Goal: Communication & Community: Ask a question

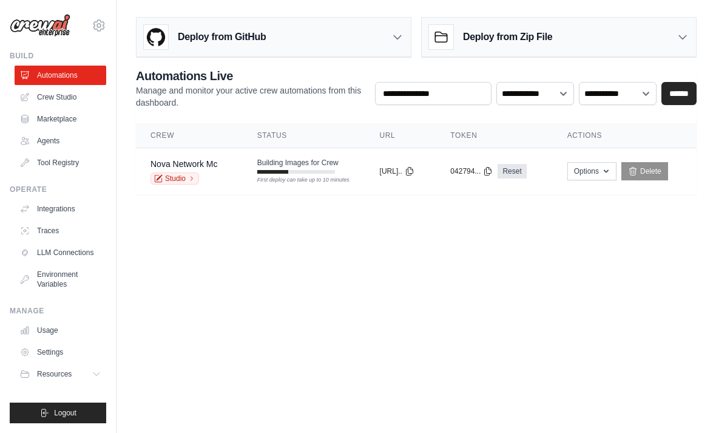
click at [303, 169] on div "Building Images for Crew First deploy can take up to 10 minutes" at bounding box center [297, 166] width 81 height 16
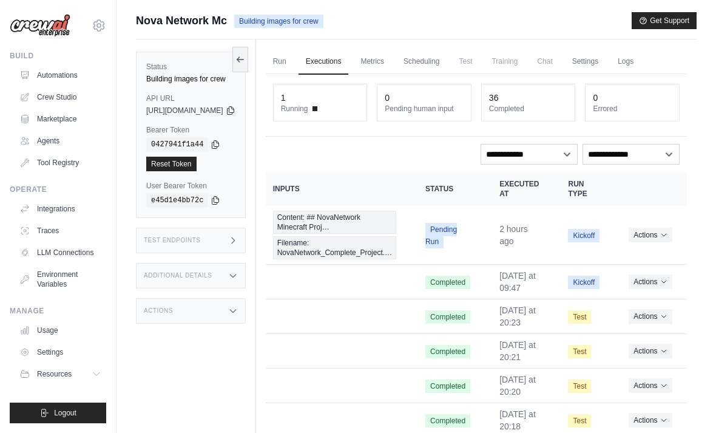
scroll to position [0, 39]
click at [666, 234] on icon "Actions for execution" at bounding box center [664, 235] width 4 height 2
click at [666, 233] on icon "Actions for execution" at bounding box center [664, 234] width 7 height 7
click at [658, 233] on button "Actions" at bounding box center [650, 235] width 43 height 15
click at [622, 276] on button "Delete" at bounding box center [634, 276] width 78 height 19
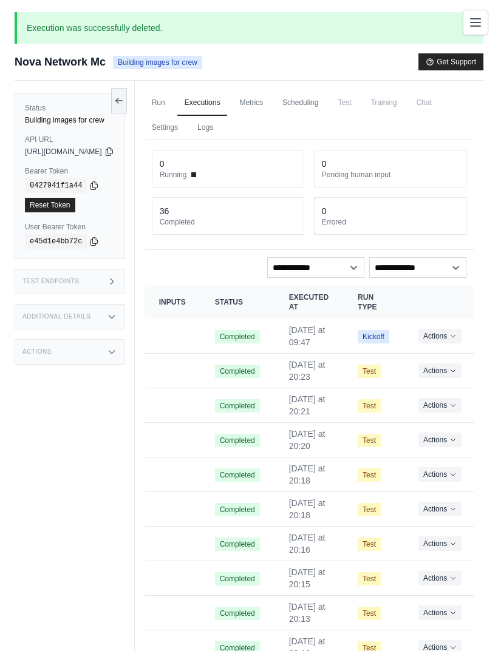
click at [172, 98] on link "Run" at bounding box center [159, 103] width 28 height 26
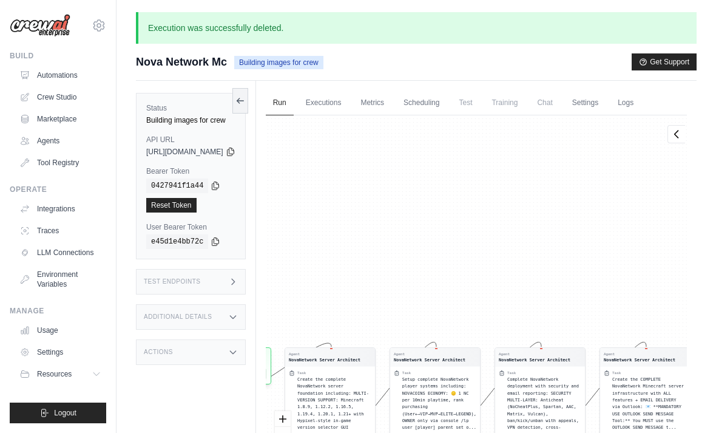
click at [63, 95] on link "Crew Studio" at bounding box center [61, 96] width 92 height 19
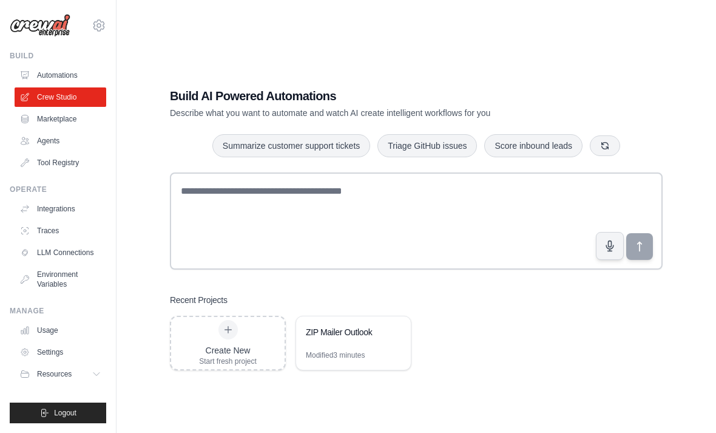
click at [332, 350] on div "ZIP Mailer Outlook" at bounding box center [353, 333] width 115 height 34
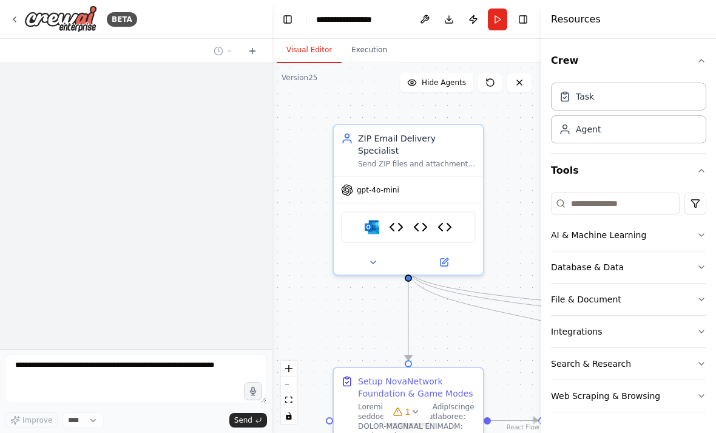
scroll to position [29, 0]
click at [377, 220] on img at bounding box center [372, 227] width 15 height 15
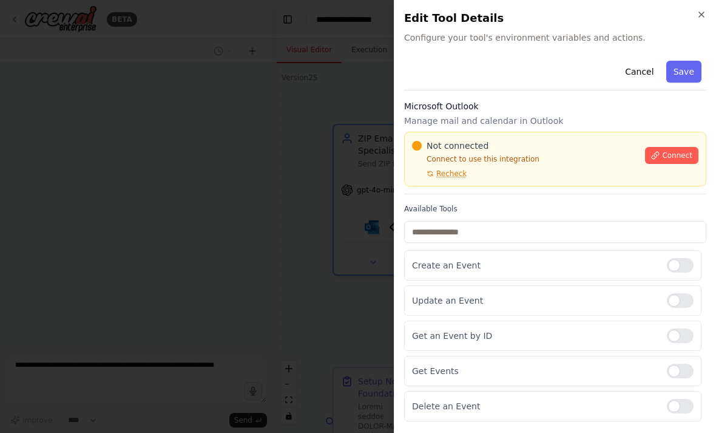
click at [683, 148] on button "Connect" at bounding box center [671, 155] width 53 height 17
click at [672, 155] on span "Connect" at bounding box center [677, 156] width 30 height 10
click at [497, 140] on div "Not connected" at bounding box center [525, 146] width 226 height 12
click at [501, 136] on div "Not connected Connect to use this integration Recheck Connect" at bounding box center [555, 159] width 302 height 55
click at [514, 135] on div "Not connected Connect to use this integration Recheck Connect" at bounding box center [555, 159] width 302 height 55
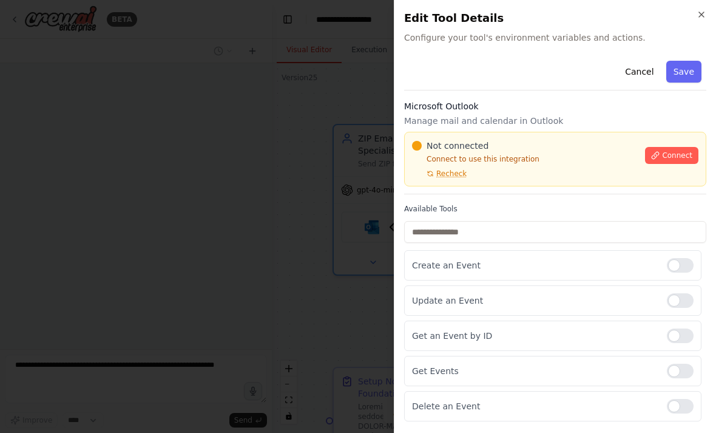
click at [506, 134] on div "Not connected Connect to use this integration Recheck Connect" at bounding box center [555, 159] width 302 height 55
click at [507, 121] on p "Manage mail and calendar in Outlook" at bounding box center [555, 121] width 302 height 12
click at [506, 132] on div "Not connected Connect to use this integration Recheck Connect" at bounding box center [555, 159] width 302 height 55
click at [496, 134] on div "Not connected Connect to use this integration Recheck Connect" at bounding box center [555, 159] width 302 height 55
click at [276, 193] on div at bounding box center [358, 216] width 716 height 433
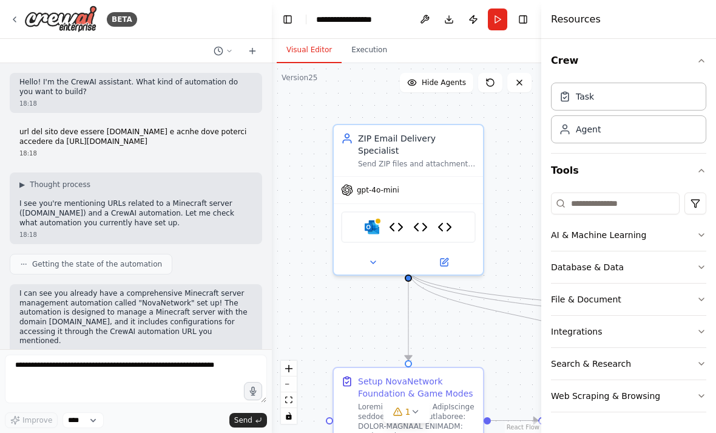
scroll to position [99209, 0]
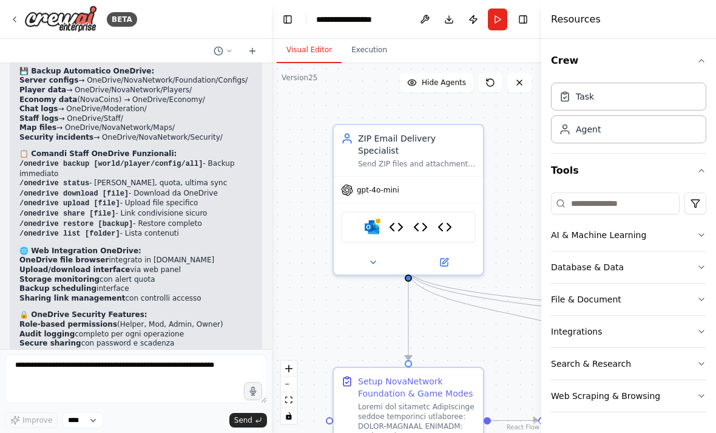
click at [375, 220] on img at bounding box center [372, 227] width 15 height 15
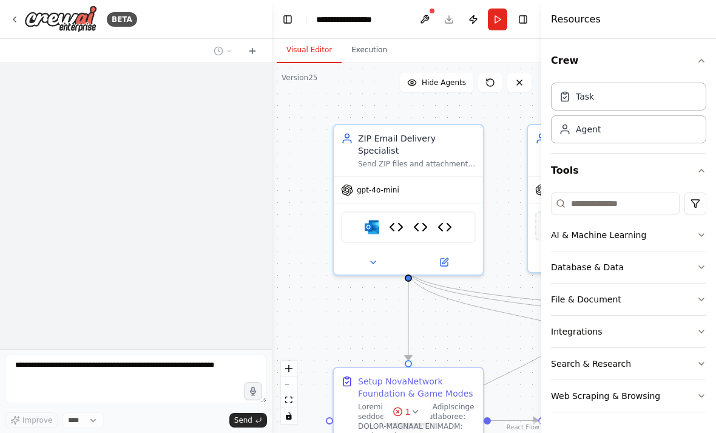
click at [21, 15] on div "BETA" at bounding box center [74, 18] width 128 height 27
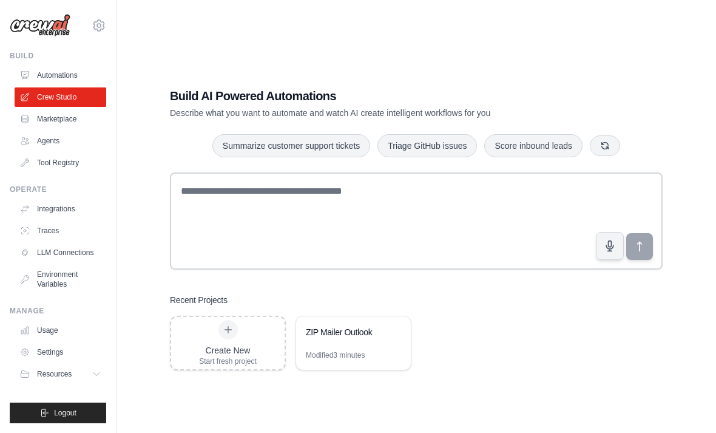
click at [75, 73] on link "Automations" at bounding box center [61, 75] width 92 height 19
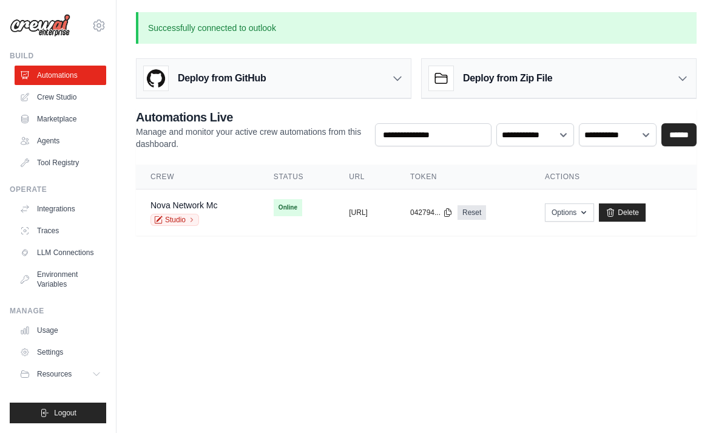
click at [368, 208] on button "[URL]" at bounding box center [358, 213] width 19 height 10
click at [259, 217] on td "Online" at bounding box center [296, 207] width 75 height 36
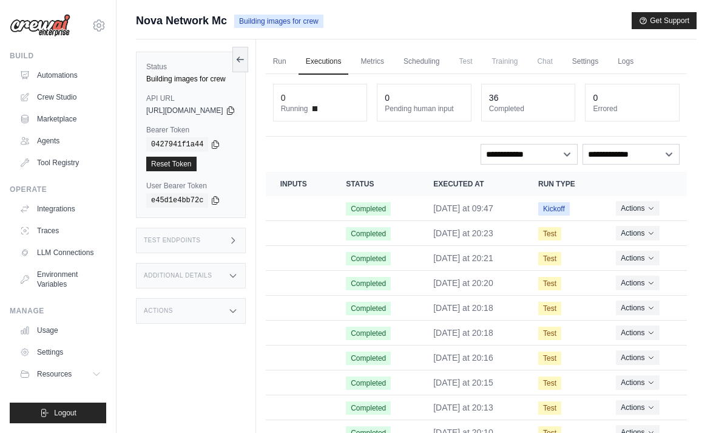
click at [52, 35] on img at bounding box center [40, 25] width 61 height 23
click at [39, 32] on img at bounding box center [40, 25] width 61 height 23
click at [97, 31] on icon at bounding box center [99, 25] width 10 height 11
click at [199, 352] on div "Status Building images for crew API URL copied https://minecraft-server-managem…" at bounding box center [196, 255] width 120 height 433
click at [66, 77] on link "Automations" at bounding box center [61, 75] width 92 height 19
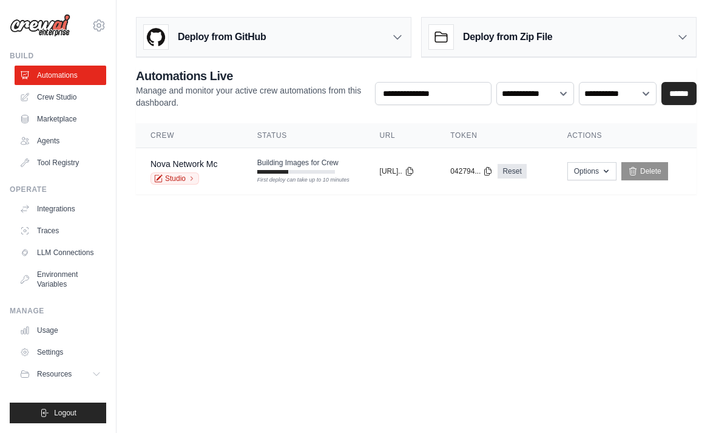
click at [294, 167] on span "Building Images for Crew" at bounding box center [297, 163] width 81 height 10
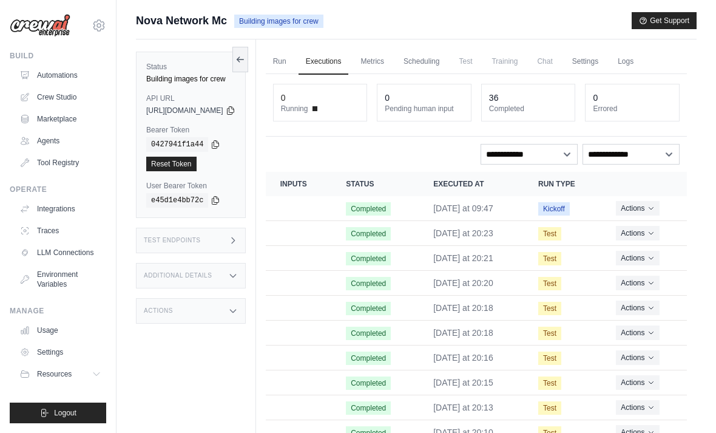
click at [560, 60] on span "Chat" at bounding box center [545, 61] width 30 height 24
click at [606, 62] on link "Settings" at bounding box center [585, 62] width 41 height 26
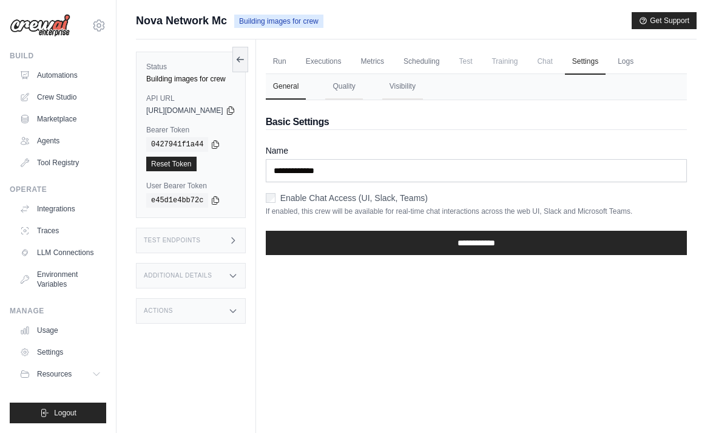
click at [560, 59] on span "Chat" at bounding box center [545, 61] width 30 height 24
click at [525, 55] on span "Training" at bounding box center [505, 61] width 41 height 24
click at [480, 60] on span "Test" at bounding box center [466, 61] width 28 height 24
click at [447, 56] on link "Scheduling" at bounding box center [421, 62] width 50 height 26
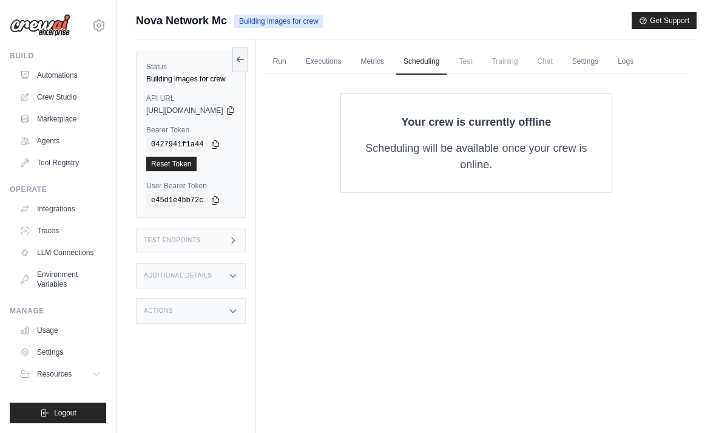
click at [392, 63] on link "Metrics" at bounding box center [372, 62] width 38 height 26
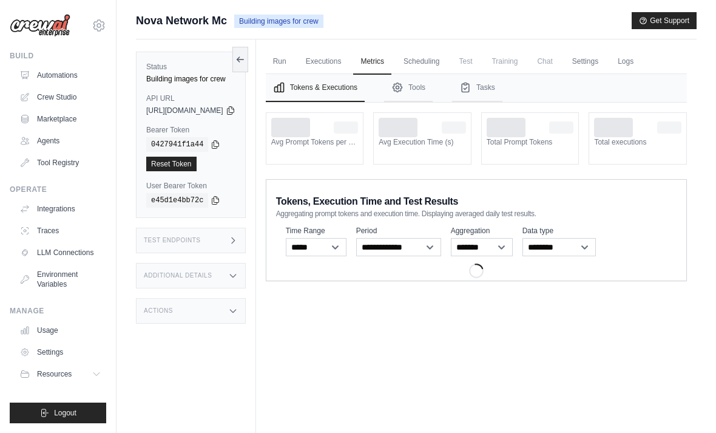
click at [338, 55] on link "Executions" at bounding box center [324, 62] width 50 height 26
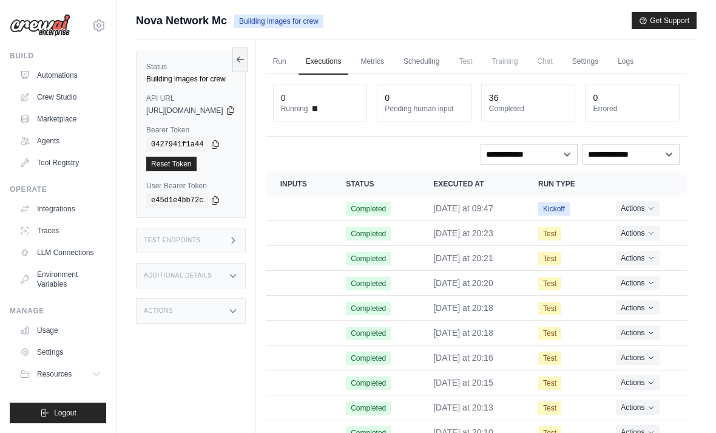
click at [294, 60] on link "Run" at bounding box center [280, 62] width 28 height 26
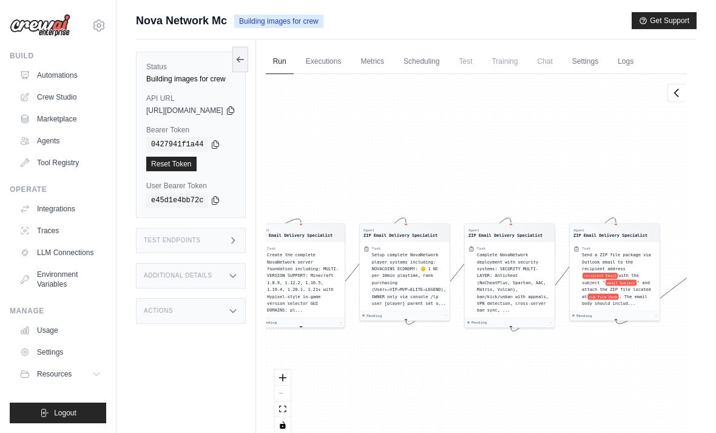
click at [62, 78] on link "Automations" at bounding box center [61, 75] width 92 height 19
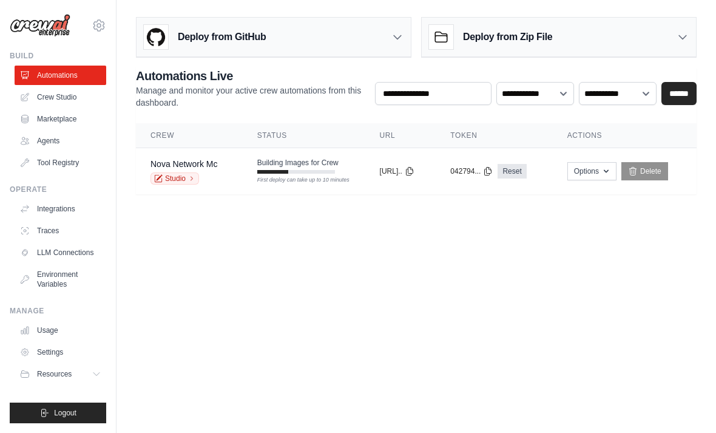
click at [600, 170] on button "Options" at bounding box center [592, 171] width 49 height 18
click at [617, 327] on body "[EMAIL_ADDRESS][DOMAIN_NAME] Settings Build Automations Crew Studio" at bounding box center [358, 216] width 716 height 433
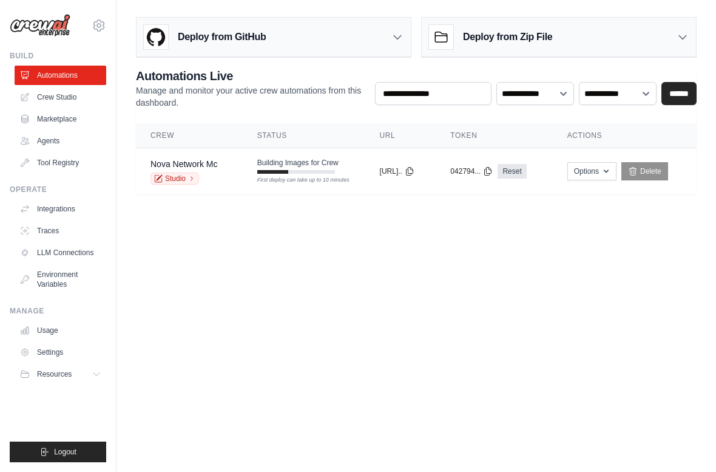
click at [313, 176] on div "First deploy can take up to 10 minutes" at bounding box center [296, 180] width 78 height 9
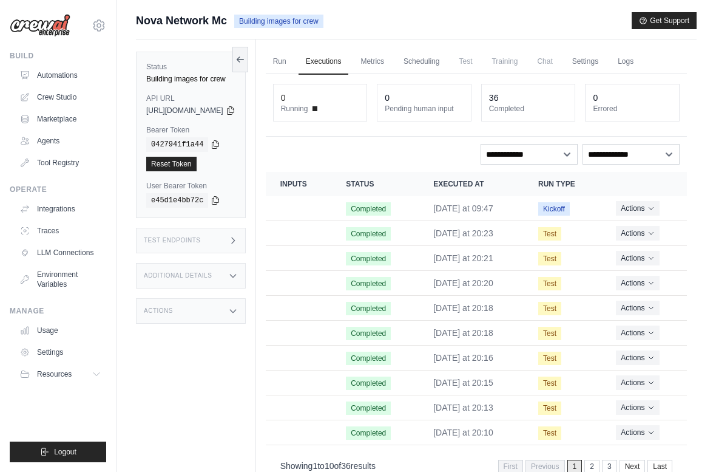
click at [294, 50] on link "Run" at bounding box center [280, 62] width 28 height 26
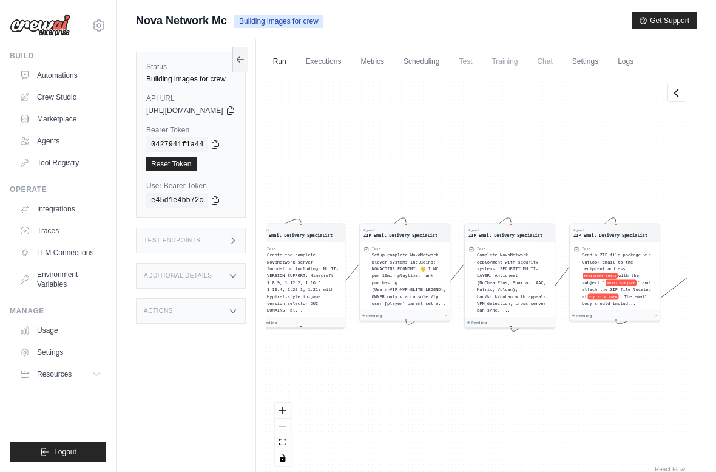
click at [66, 70] on link "Automations" at bounding box center [61, 75] width 92 height 19
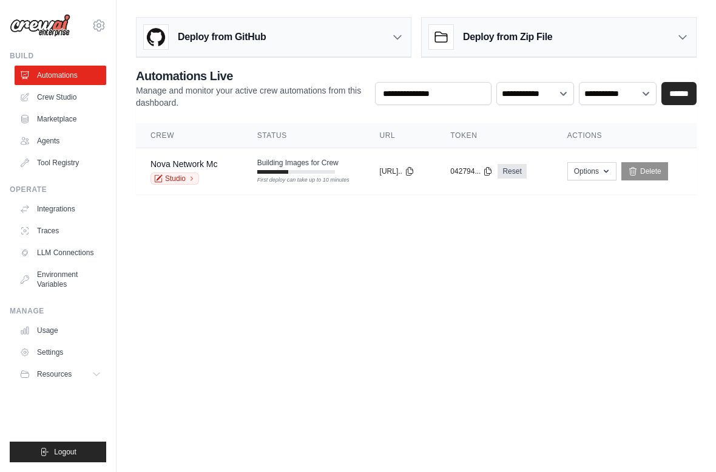
click at [601, 302] on body "luca.big06@gmail.com Settings Build Automations Crew Studio" at bounding box center [358, 236] width 716 height 472
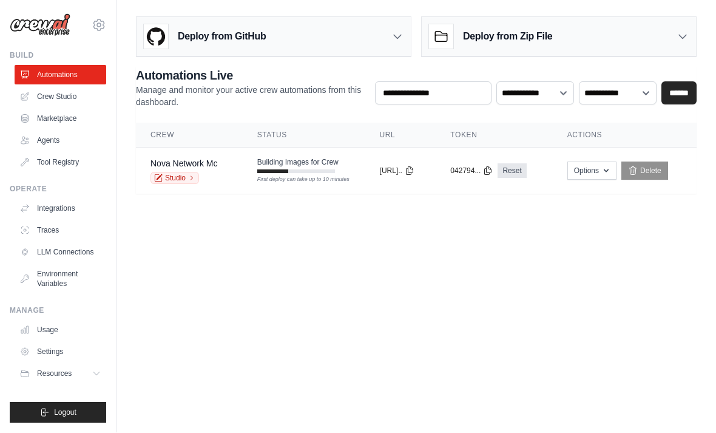
scroll to position [39, 0]
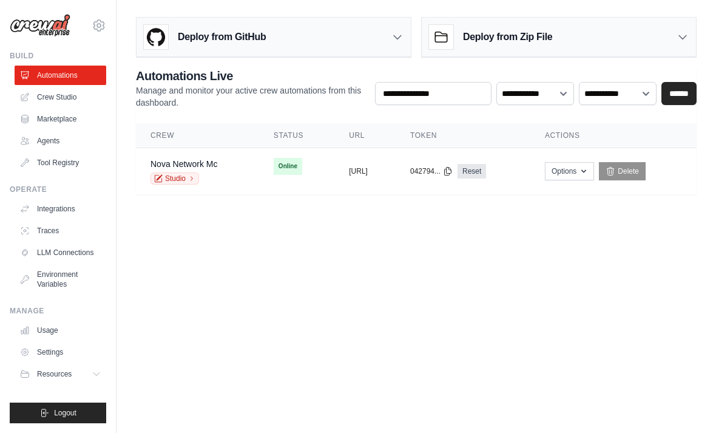
click at [233, 148] on td "Nova Network Mc Studio" at bounding box center [197, 171] width 123 height 47
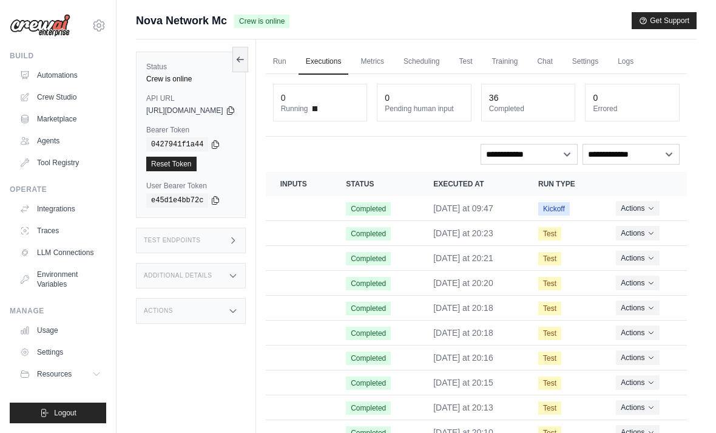
click at [560, 60] on link "Chat" at bounding box center [545, 62] width 30 height 26
click at [60, 80] on link "Automations" at bounding box center [61, 75] width 92 height 19
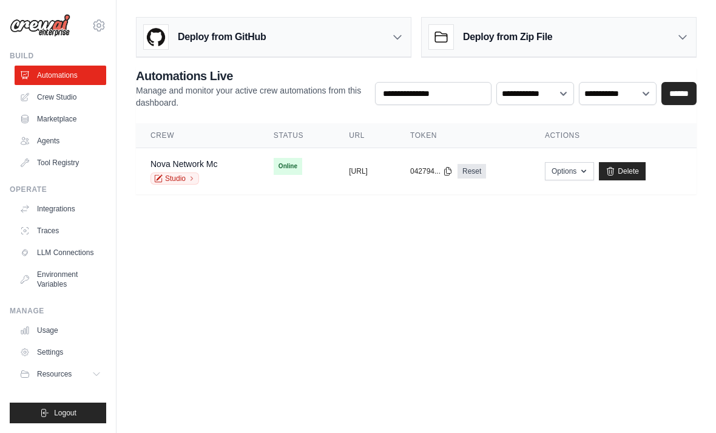
click at [259, 169] on td "Online" at bounding box center [296, 166] width 75 height 36
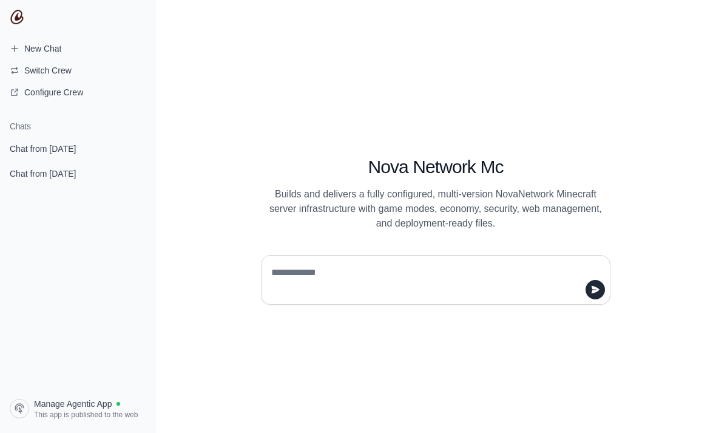
click at [78, 156] on link "Chat from [DATE]" at bounding box center [77, 148] width 145 height 22
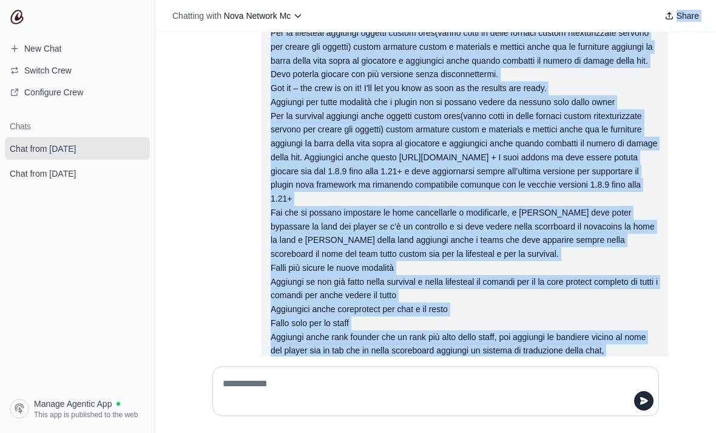
scroll to position [8587, 0]
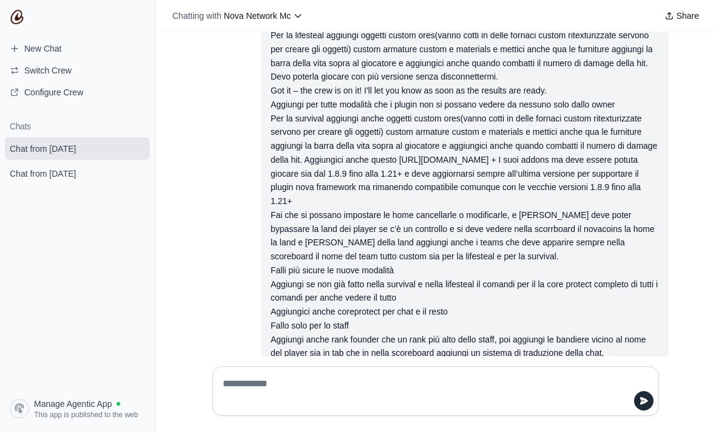
copy div "aggiungi le chiavi per aprire i bauli per riceve premi speciali custom nella su…"
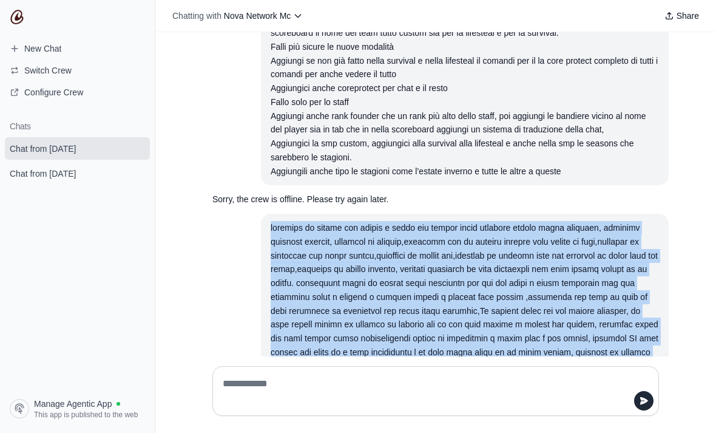
scroll to position [8811, 0]
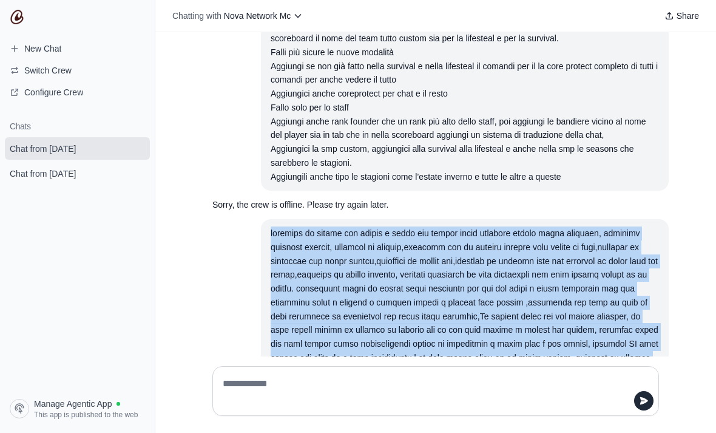
click at [35, 51] on span "New Chat" at bounding box center [42, 49] width 37 height 12
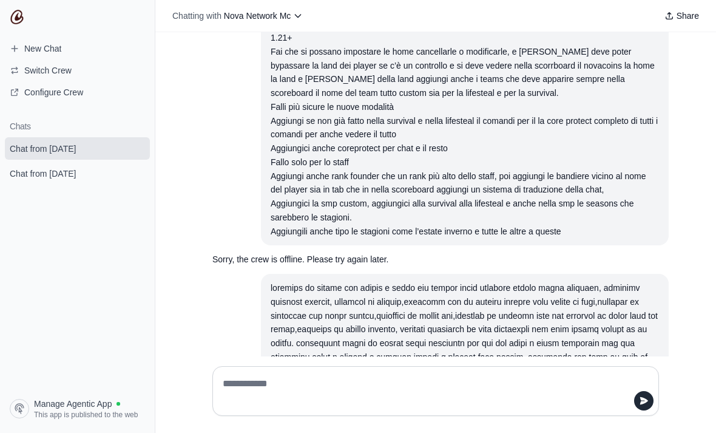
click at [34, 50] on span "New Chat" at bounding box center [42, 49] width 37 height 12
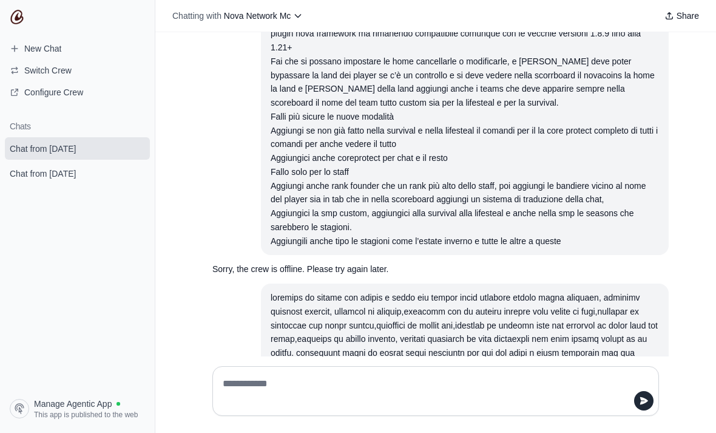
click at [50, 53] on span "New Chat" at bounding box center [42, 49] width 37 height 12
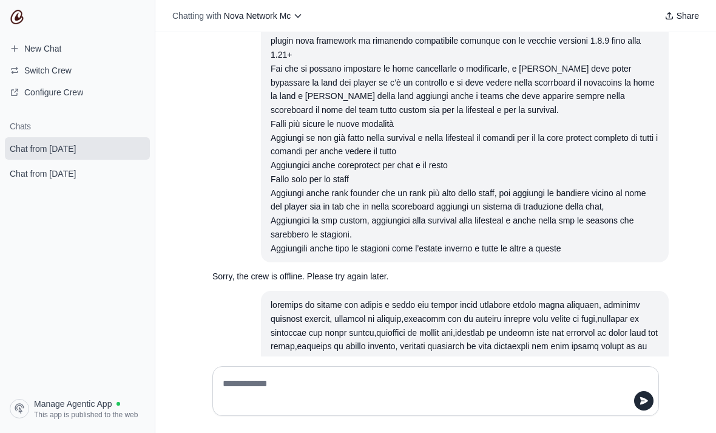
scroll to position [8733, 0]
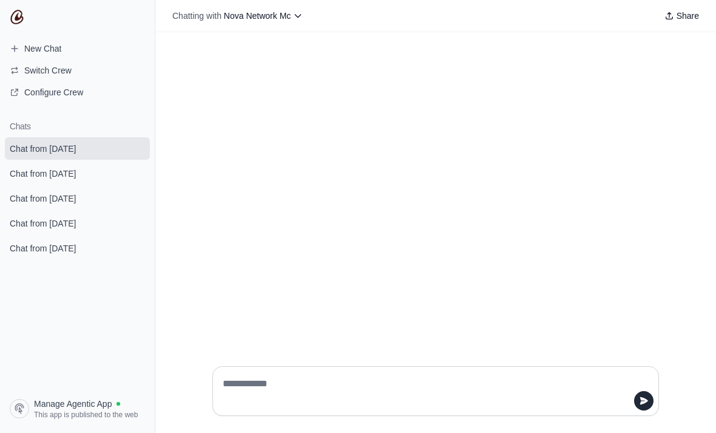
click at [486, 410] on div at bounding box center [436, 391] width 447 height 50
click at [521, 408] on textarea at bounding box center [432, 391] width 424 height 34
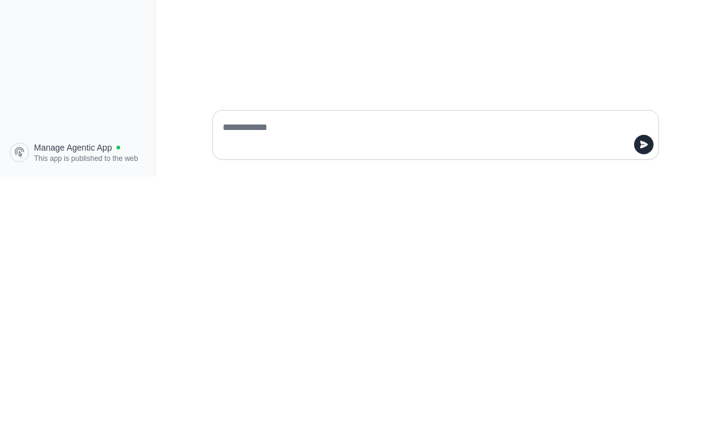
paste textarea "**********"
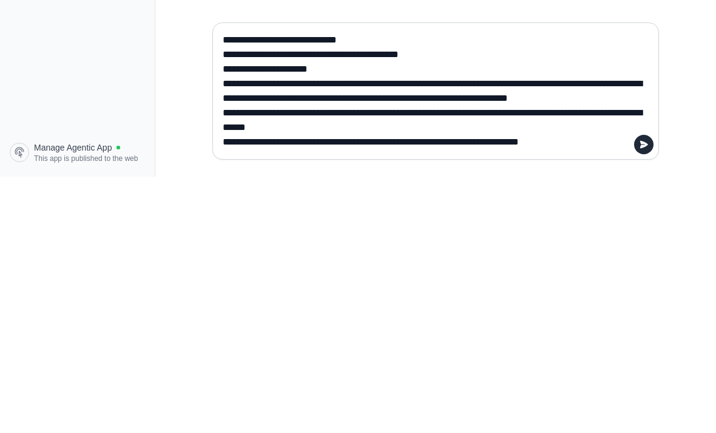
type textarea "**********"
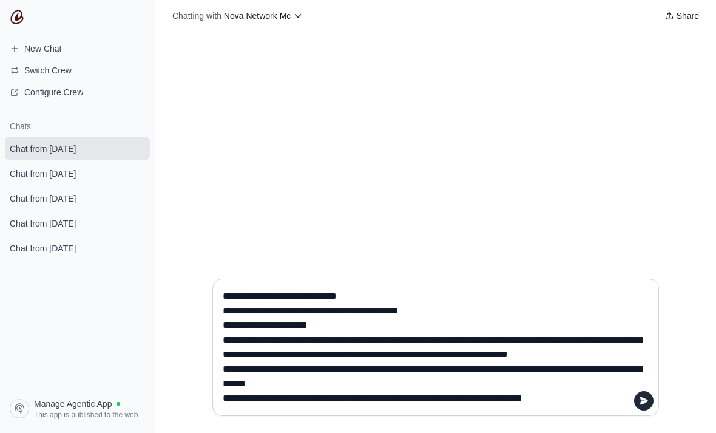
click at [639, 408] on textarea at bounding box center [432, 347] width 424 height 121
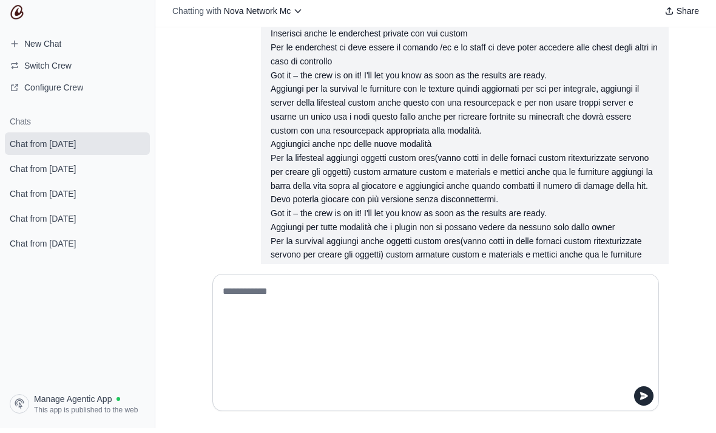
scroll to position [8500, 0]
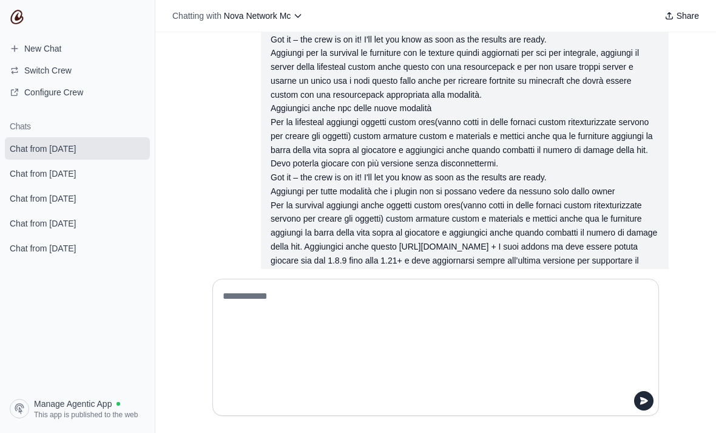
click at [550, 344] on textarea at bounding box center [432, 347] width 424 height 121
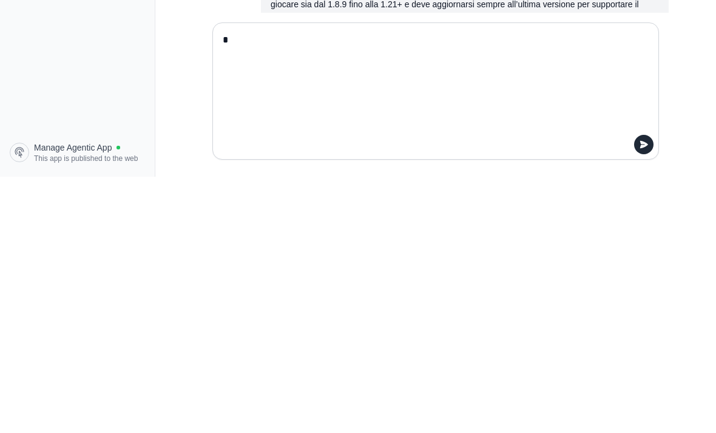
scroll to position [8413, 0]
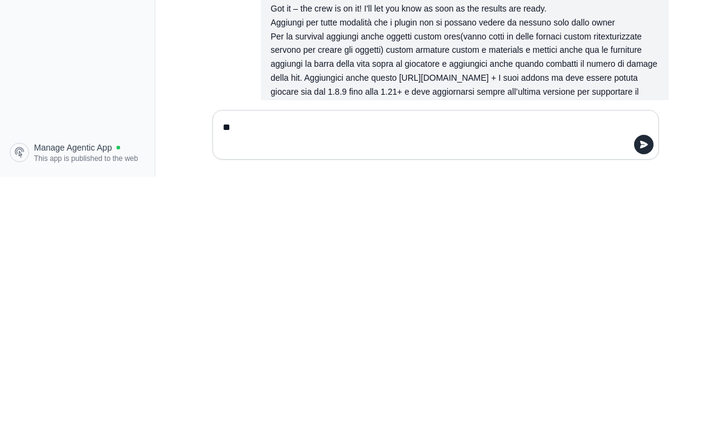
type textarea "*"
type textarea "**********"
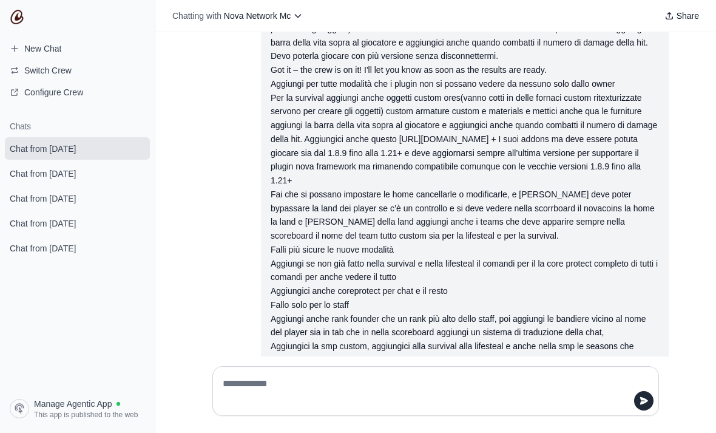
scroll to position [8641, 0]
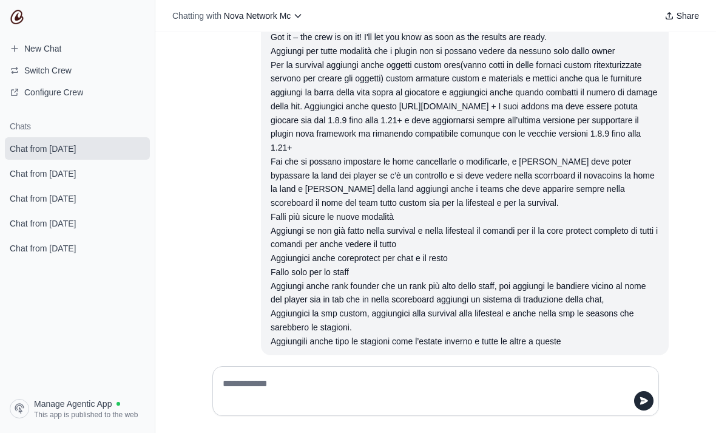
click at [528, 408] on textarea at bounding box center [432, 391] width 424 height 34
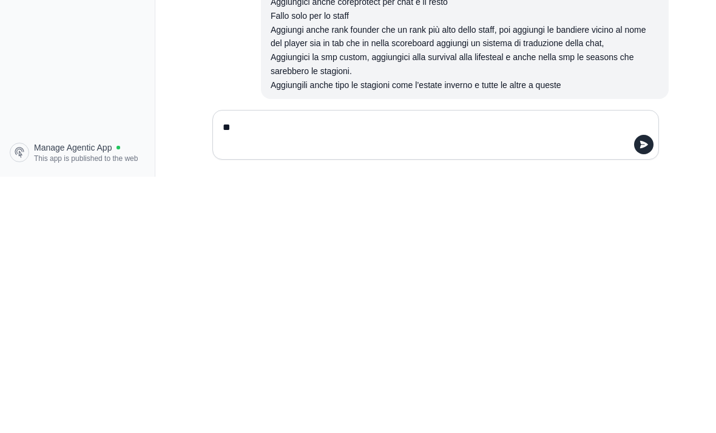
type textarea "*"
type textarea "**********"
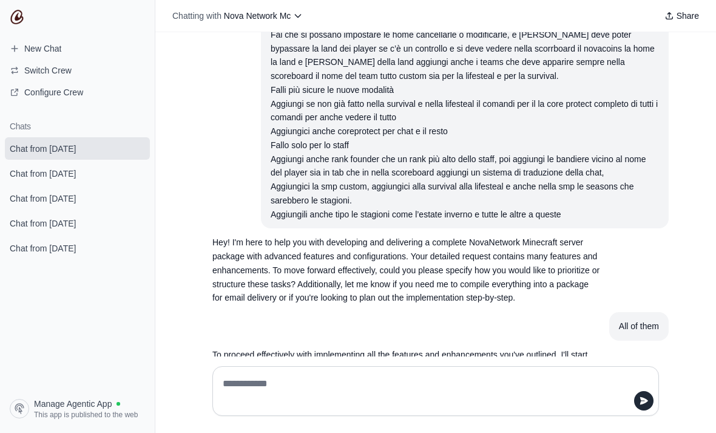
scroll to position [8816, 0]
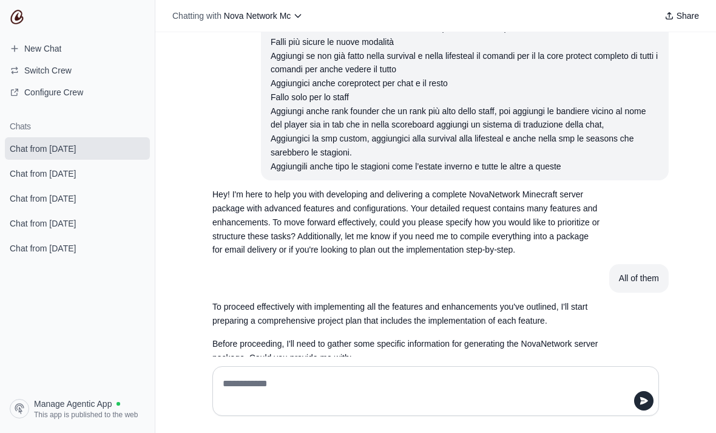
click at [536, 408] on div at bounding box center [436, 391] width 447 height 50
click at [514, 410] on div at bounding box center [436, 391] width 447 height 50
click at [240, 408] on textarea at bounding box center [432, 391] width 424 height 34
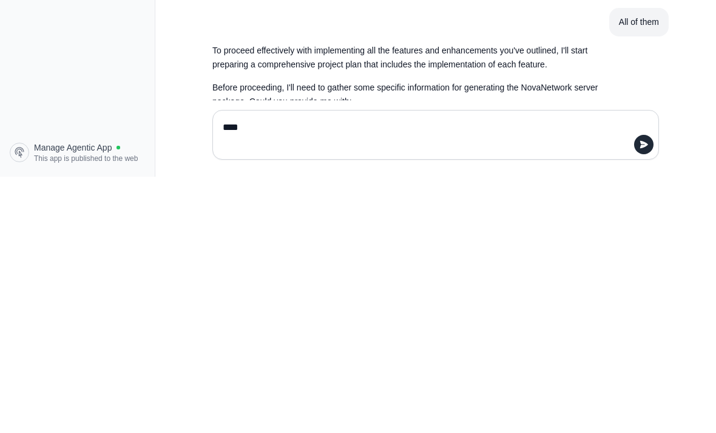
type textarea "*****"
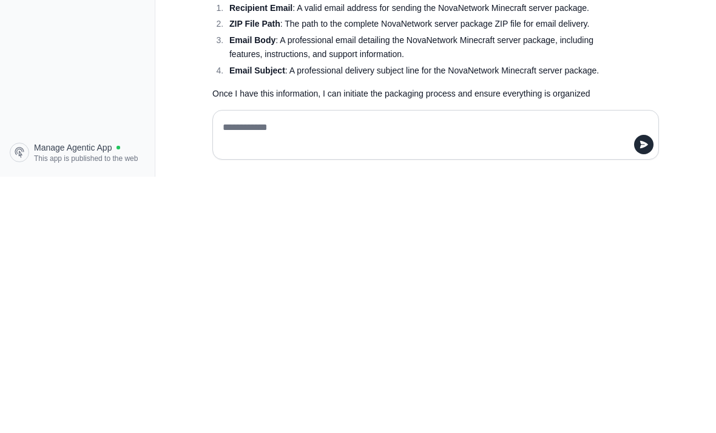
scroll to position [8961, 0]
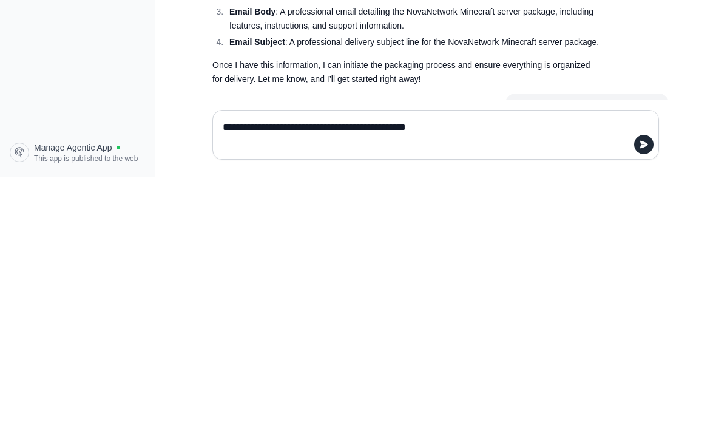
type textarea "**********"
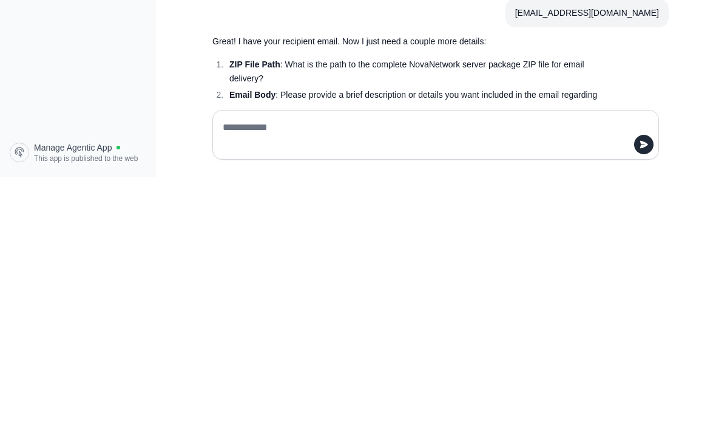
scroll to position [9077, 0]
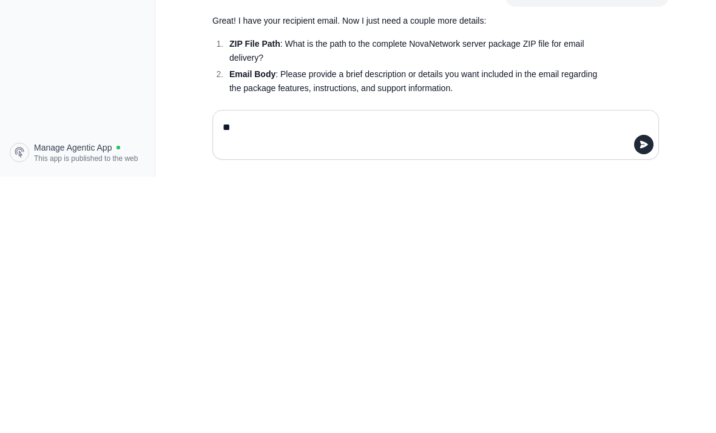
type textarea "*"
type textarea "**********"
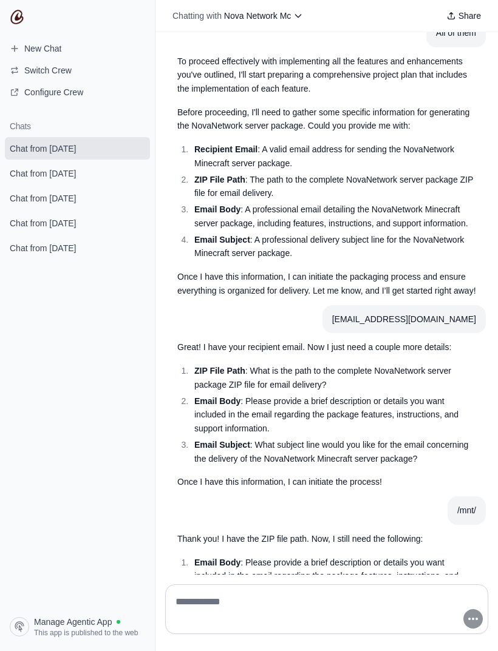
scroll to position [9902, 0]
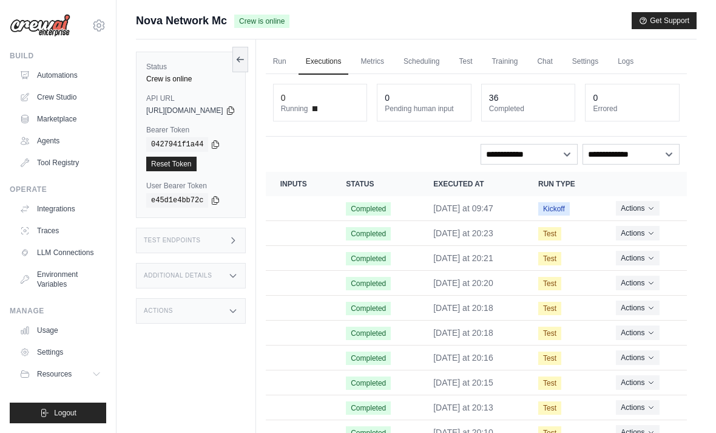
click at [294, 68] on link "Run" at bounding box center [280, 62] width 28 height 26
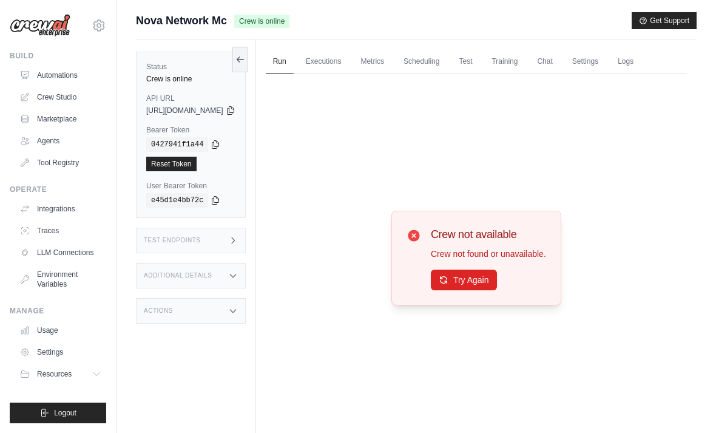
click at [497, 290] on button "Try Again" at bounding box center [464, 280] width 66 height 21
click at [494, 289] on button "Try Again" at bounding box center [464, 280] width 66 height 21
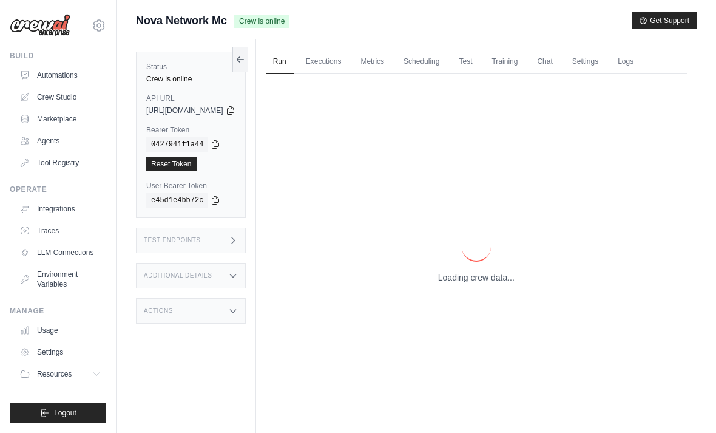
click at [492, 284] on p "Loading crew data..." at bounding box center [476, 277] width 77 height 12
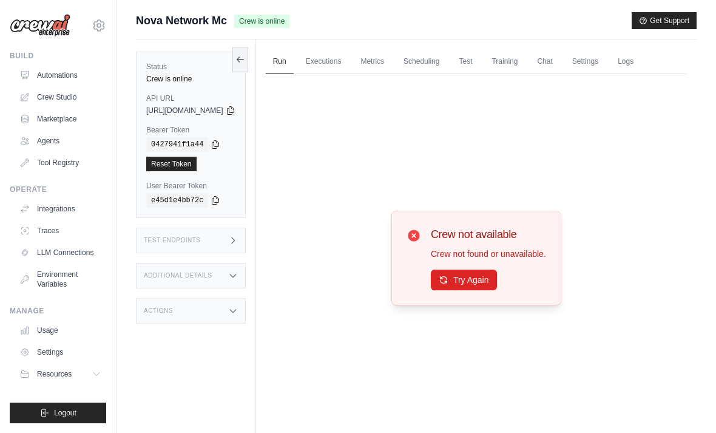
click at [477, 290] on button "Try Again" at bounding box center [464, 280] width 66 height 21
click at [471, 290] on button "Try Again" at bounding box center [464, 280] width 66 height 21
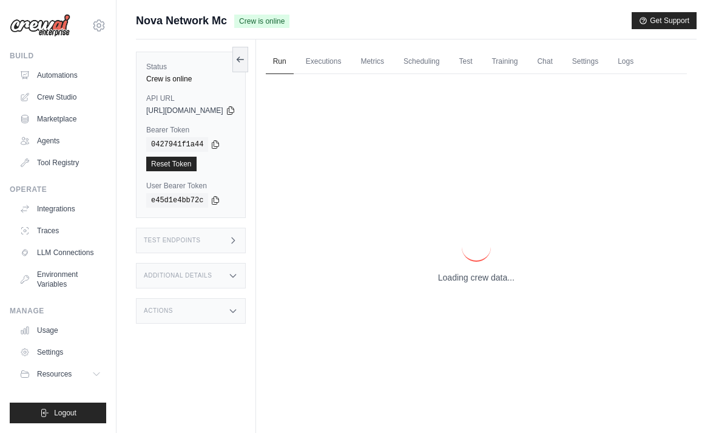
click at [471, 301] on div "Loading crew data..." at bounding box center [476, 258] width 421 height 368
click at [488, 284] on p "Loading crew data..." at bounding box center [476, 277] width 77 height 12
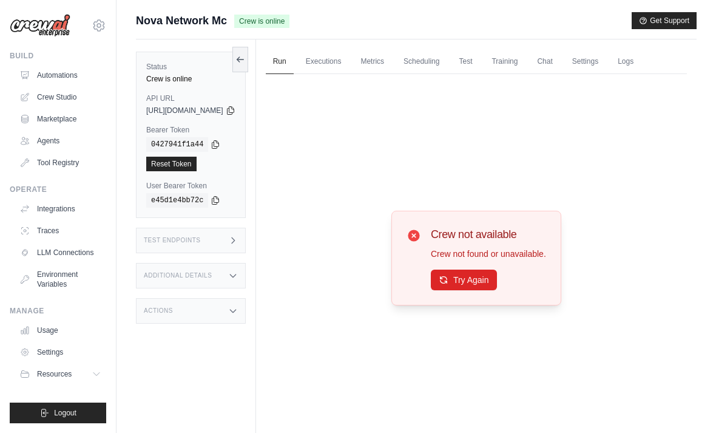
click at [481, 283] on div "Crew not available Crew not found or unavailable. Try Again" at bounding box center [488, 258] width 115 height 64
click at [475, 290] on button "Try Again" at bounding box center [464, 280] width 66 height 21
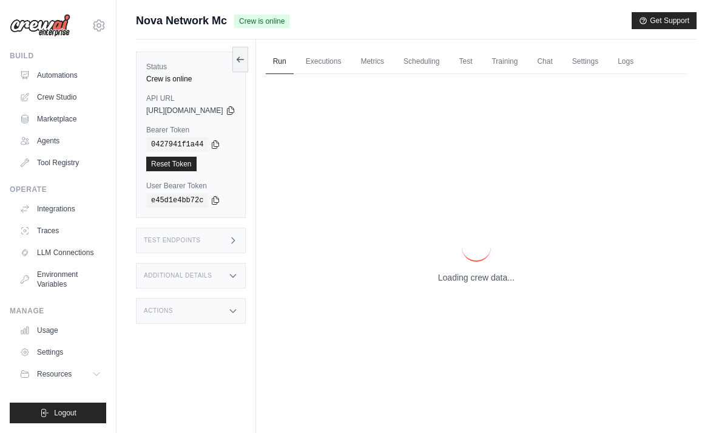
click at [475, 284] on p "Loading crew data..." at bounding box center [476, 277] width 77 height 12
click at [515, 261] on div "Loading crew data..." at bounding box center [476, 258] width 77 height 51
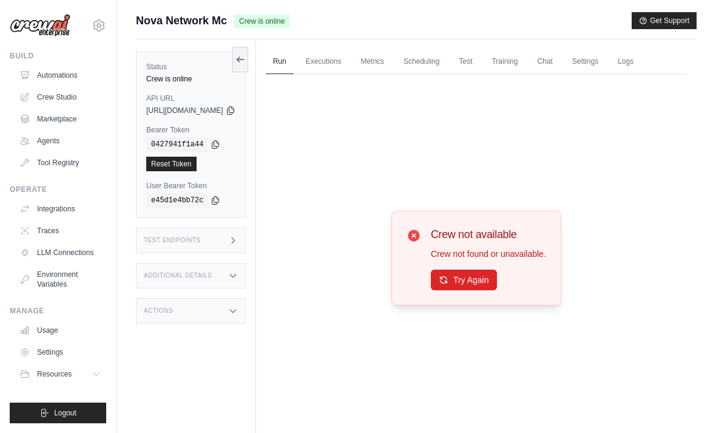
click at [483, 290] on button "Try Again" at bounding box center [464, 280] width 66 height 21
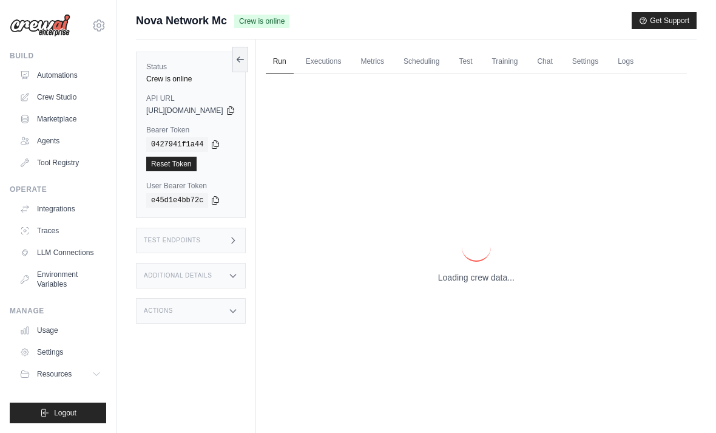
click at [480, 284] on p "Loading crew data..." at bounding box center [476, 277] width 77 height 12
click at [486, 304] on div "Loading crew data..." at bounding box center [476, 258] width 421 height 368
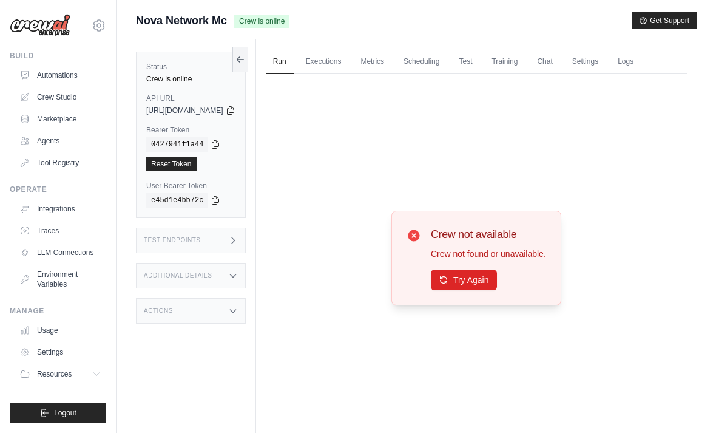
click at [469, 290] on button "Try Again" at bounding box center [464, 280] width 66 height 21
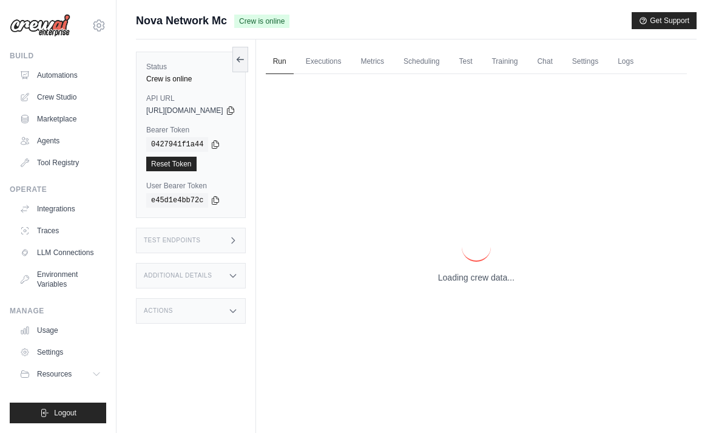
click at [468, 301] on div "Loading crew data..." at bounding box center [476, 258] width 421 height 368
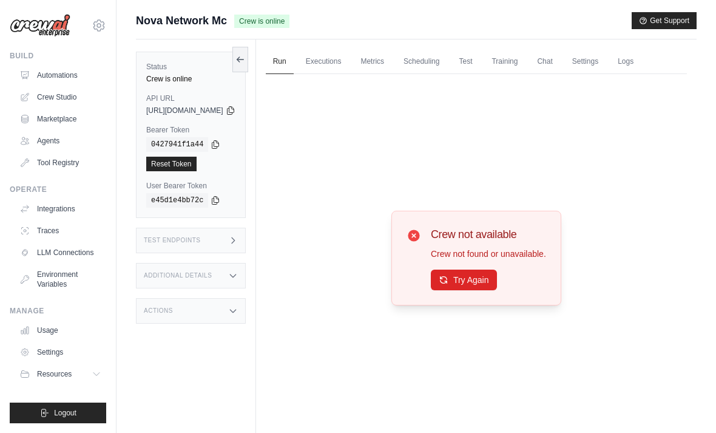
click at [477, 328] on div "Crew not available Crew not found or unavailable. Try Again" at bounding box center [476, 258] width 421 height 368
click at [484, 290] on button "Try Again" at bounding box center [464, 280] width 66 height 21
click at [486, 290] on button "Try Again" at bounding box center [464, 280] width 66 height 21
click at [497, 290] on button "Try Again" at bounding box center [464, 280] width 66 height 21
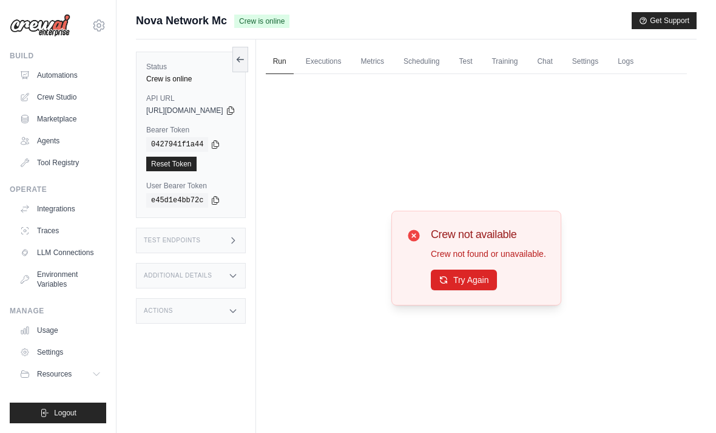
click at [492, 290] on button "Try Again" at bounding box center [464, 280] width 66 height 21
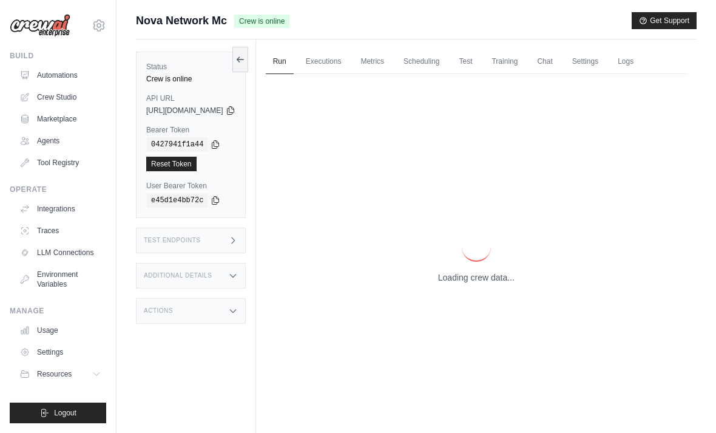
click at [491, 284] on p "Loading crew data..." at bounding box center [476, 277] width 77 height 12
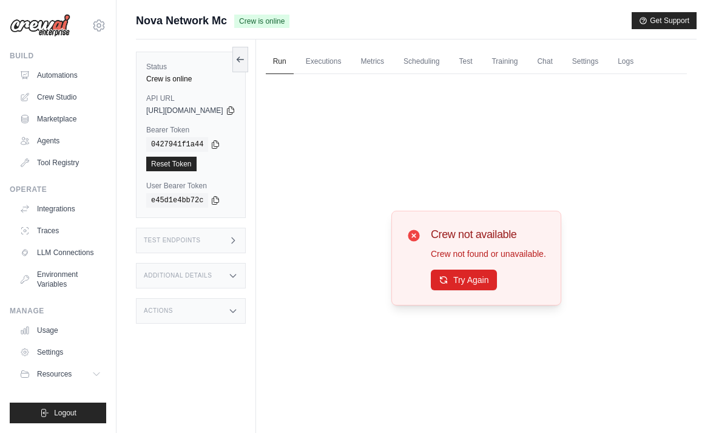
click at [494, 290] on button "Try Again" at bounding box center [464, 280] width 66 height 21
click at [495, 290] on button "Try Again" at bounding box center [464, 280] width 66 height 21
click at [480, 290] on button "Try Again" at bounding box center [464, 280] width 66 height 21
click at [488, 290] on button "Try Again" at bounding box center [464, 280] width 66 height 21
click at [497, 290] on button "Try Again" at bounding box center [464, 280] width 66 height 21
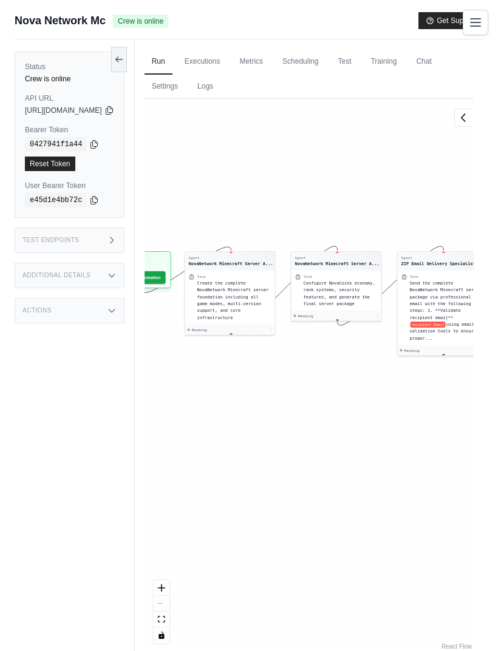
click at [228, 61] on link "Executions" at bounding box center [202, 62] width 50 height 26
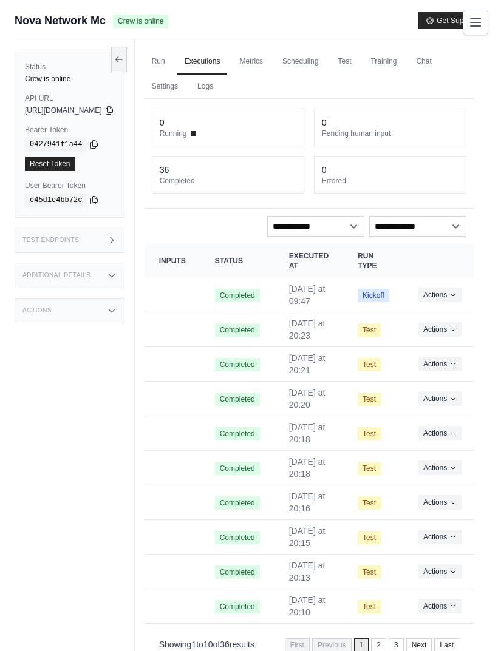
scroll to position [1, 0]
click at [460, 293] on button "Actions" at bounding box center [439, 294] width 43 height 15
click at [454, 313] on link "View Details" at bounding box center [423, 316] width 78 height 19
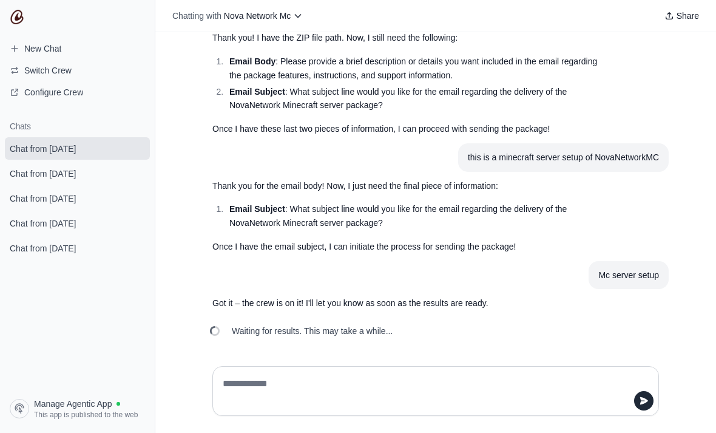
scroll to position [9159, 0]
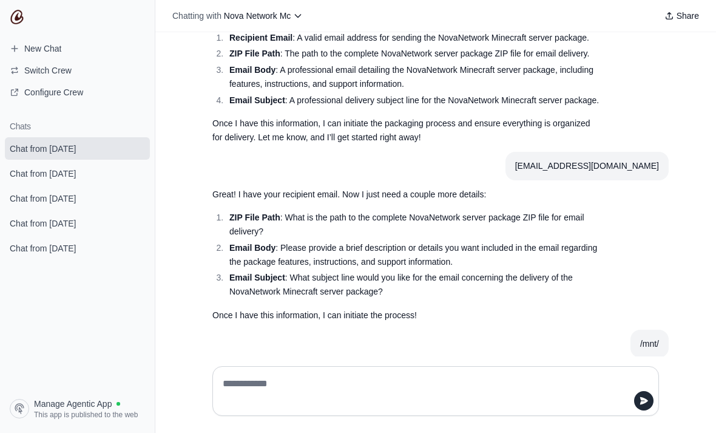
click at [452, 29] on div "Chatting with Nova Network Mc Share" at bounding box center [435, 16] width 561 height 32
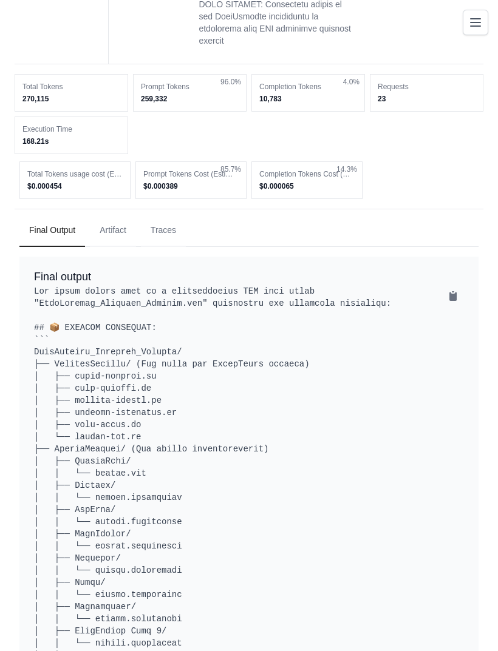
click at [111, 214] on button "Artifact" at bounding box center [113, 230] width 46 height 33
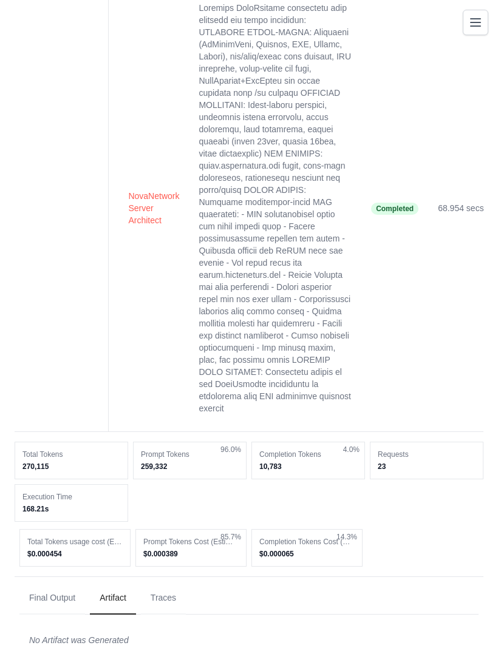
click at [40, 582] on button "Final Output" at bounding box center [52, 598] width 66 height 33
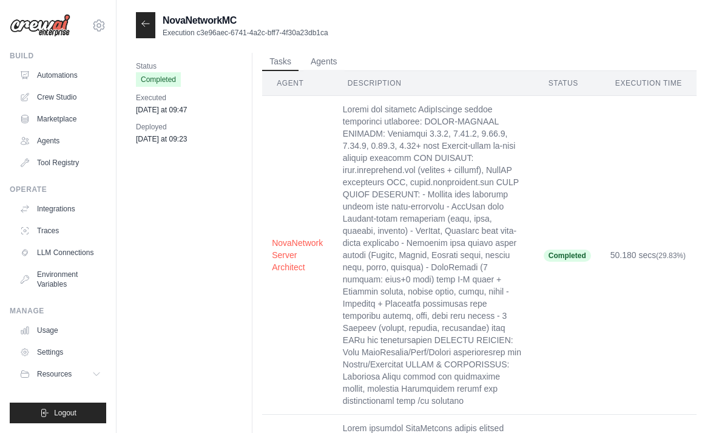
scroll to position [1, 0]
click at [145, 24] on icon at bounding box center [146, 23] width 10 height 10
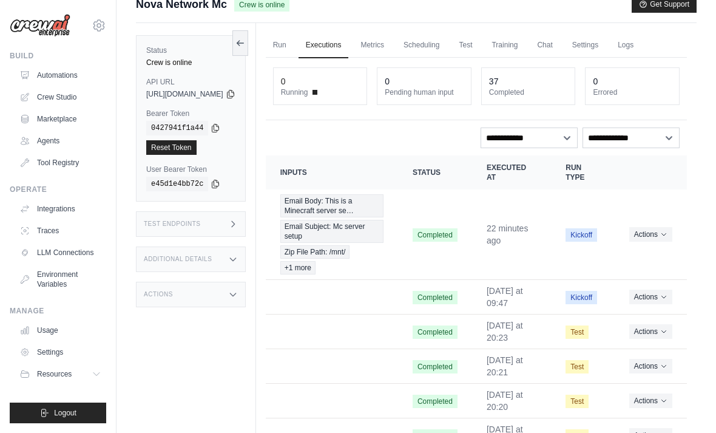
scroll to position [18, 0]
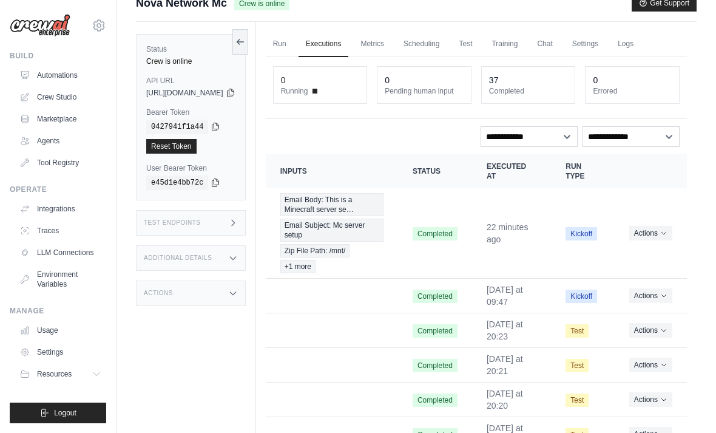
click at [364, 243] on div "Email Body: This is a Minecraft server se… Email Subject: Mc server setup Zip F…" at bounding box center [332, 233] width 103 height 80
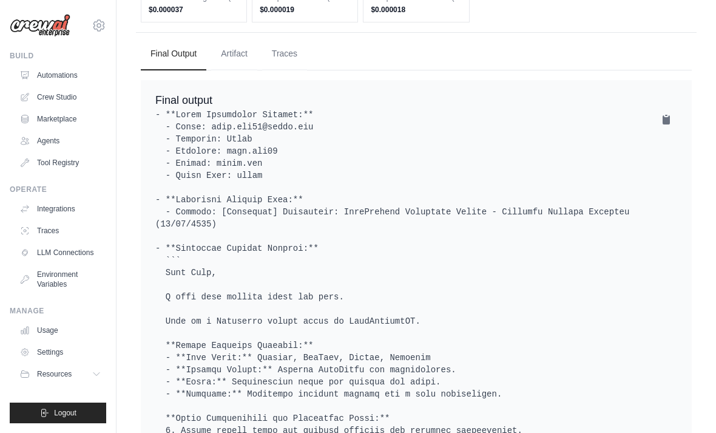
click at [236, 38] on button "Artifact" at bounding box center [234, 54] width 46 height 33
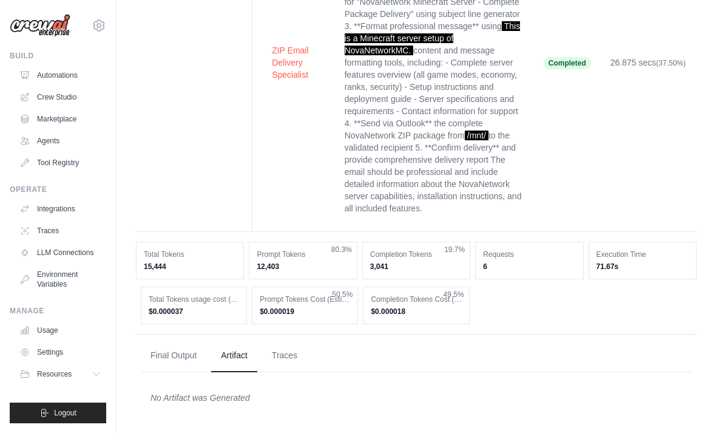
scroll to position [308, 0]
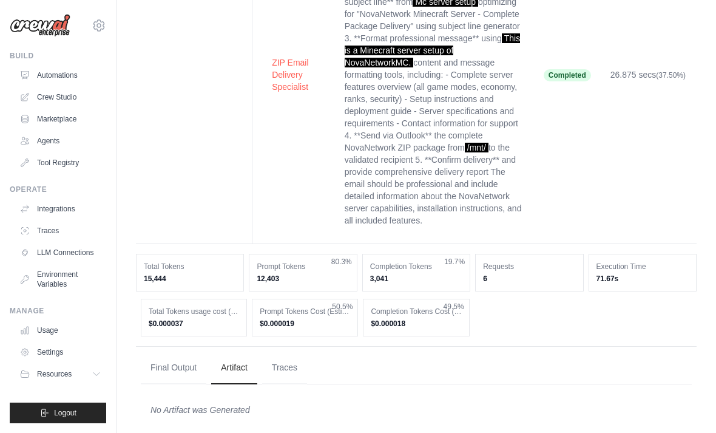
click at [172, 352] on button "Final Output" at bounding box center [174, 368] width 66 height 33
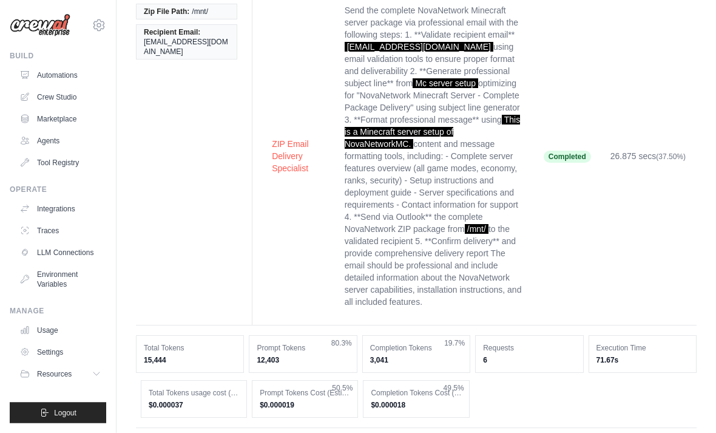
scroll to position [0, 0]
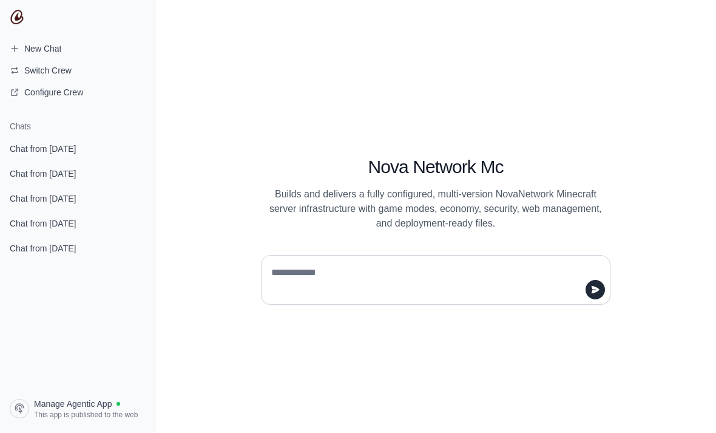
click at [44, 140] on link "Chat from [DATE]" at bounding box center [77, 148] width 145 height 22
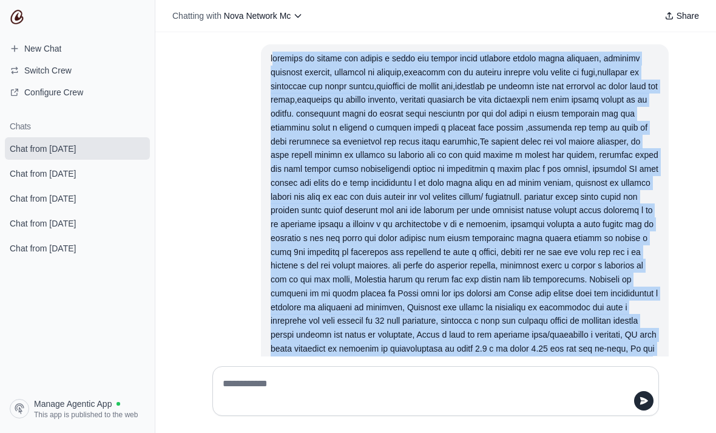
copy div "aggiungi le chiavi per aprire i bauli per riceve premi speciali custom nella su…"
